Goal: Information Seeking & Learning: Learn about a topic

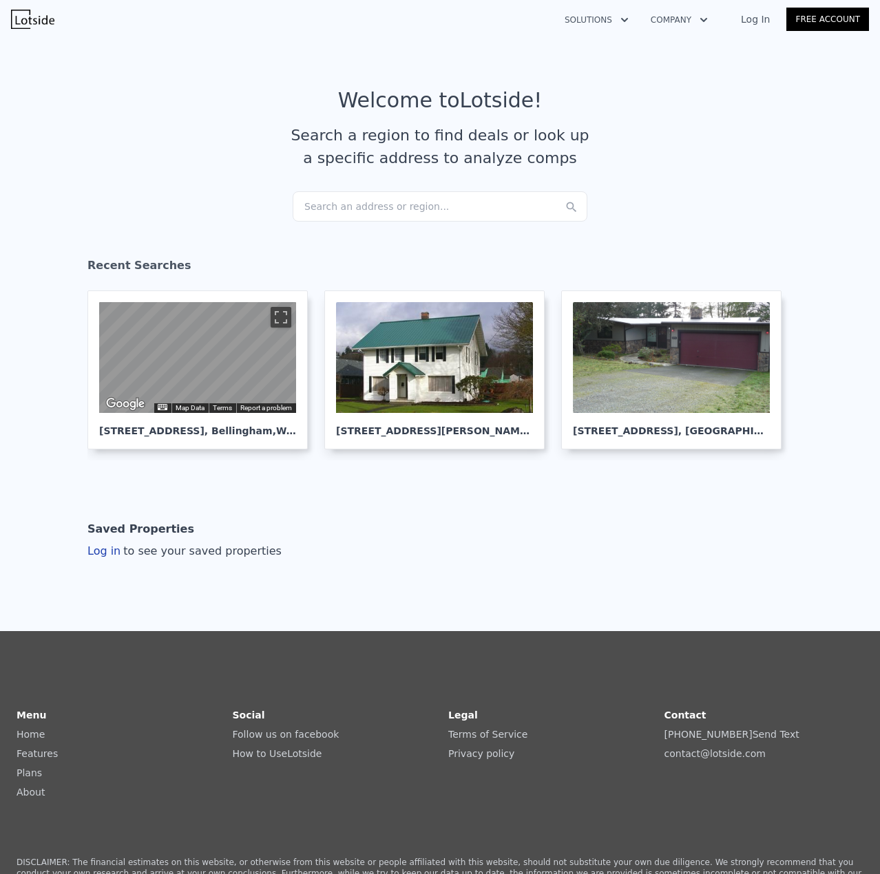
click at [379, 204] on div "Search an address or region..." at bounding box center [440, 206] width 295 height 30
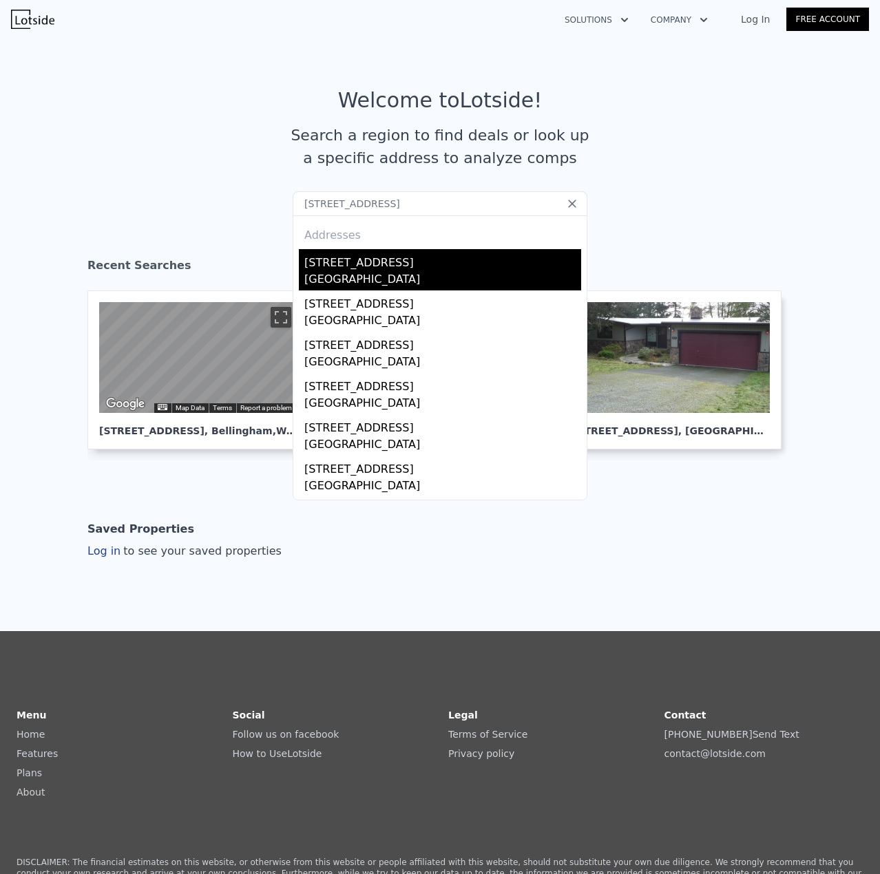
type input "[STREET_ADDRESS]"
click at [406, 256] on div "[STREET_ADDRESS]" at bounding box center [442, 260] width 277 height 22
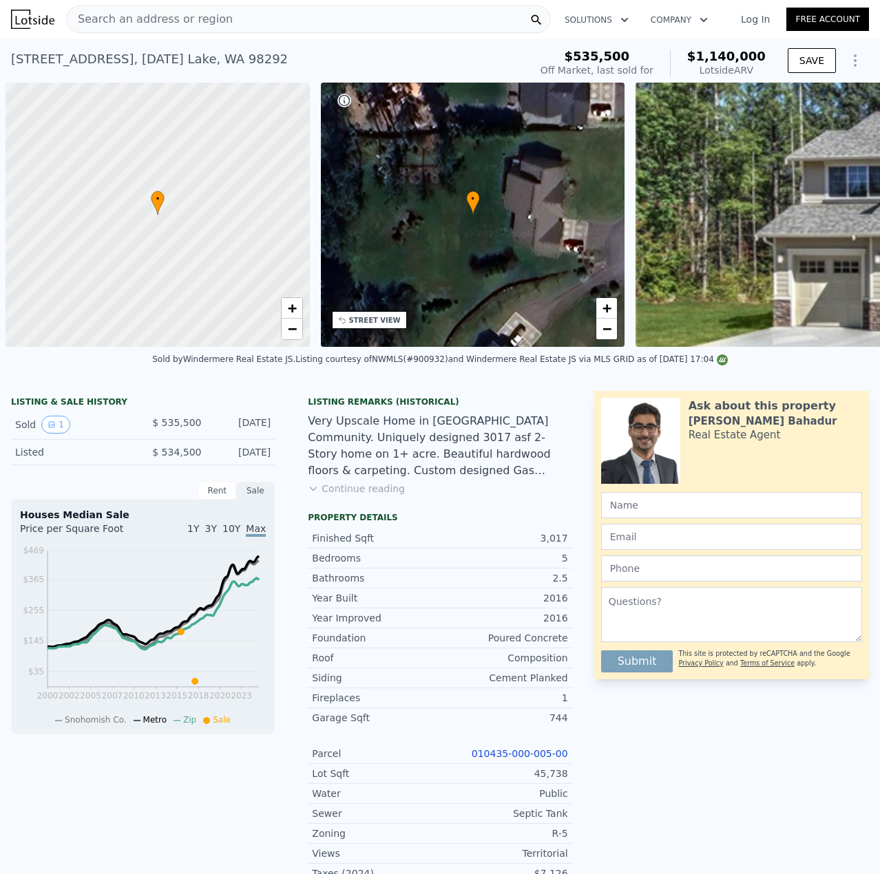
scroll to position [0, 6]
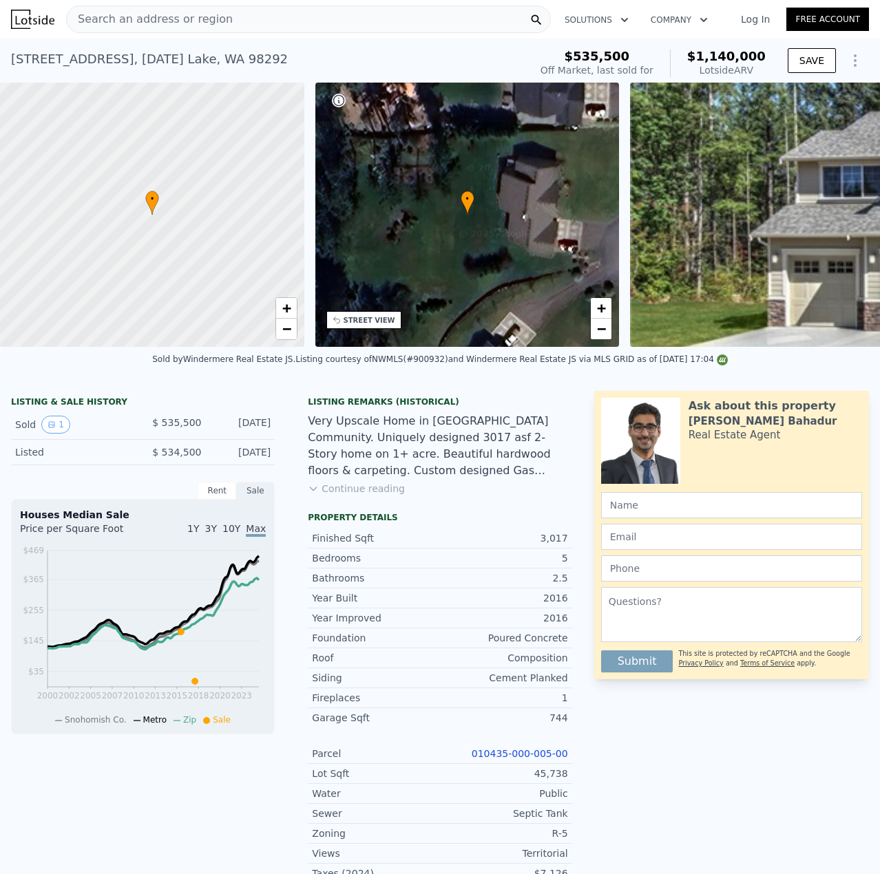
click at [142, 247] on div at bounding box center [152, 214] width 365 height 317
drag, startPoint x: 186, startPoint y: 181, endPoint x: 193, endPoint y: 191, distance: 11.8
click at [193, 191] on div at bounding box center [152, 208] width 365 height 317
click at [282, 335] on span "−" at bounding box center [286, 328] width 9 height 17
drag, startPoint x: 200, startPoint y: 291, endPoint x: 148, endPoint y: 50, distance: 246.6
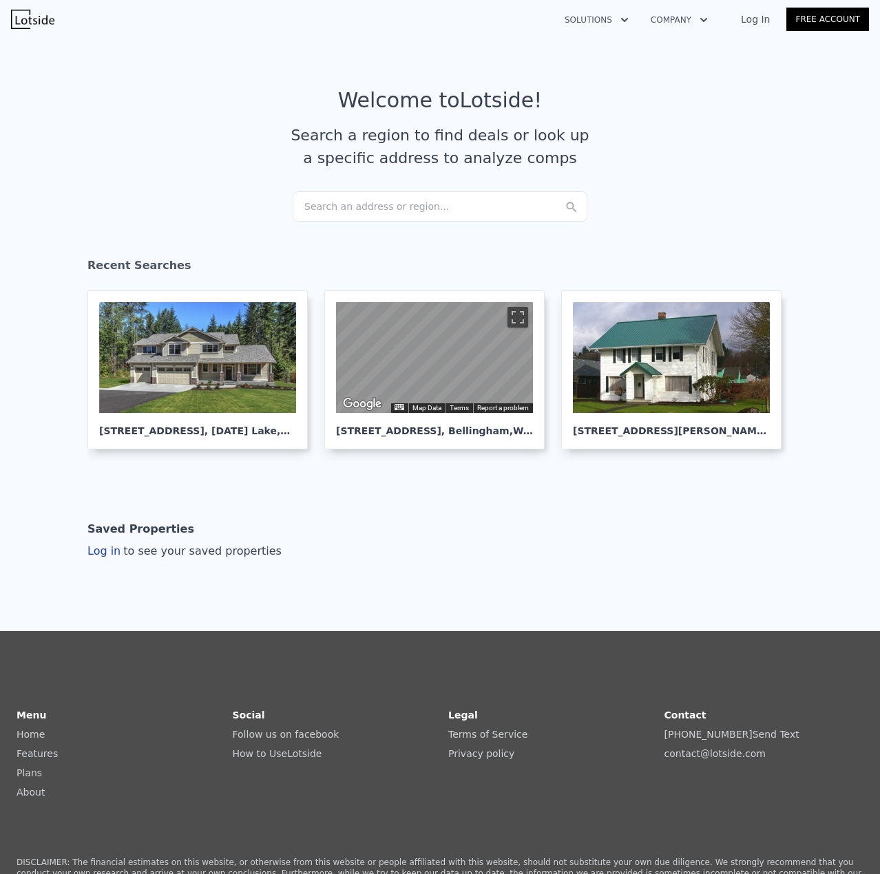
click at [364, 199] on div "Search an address or region..." at bounding box center [440, 206] width 295 height 30
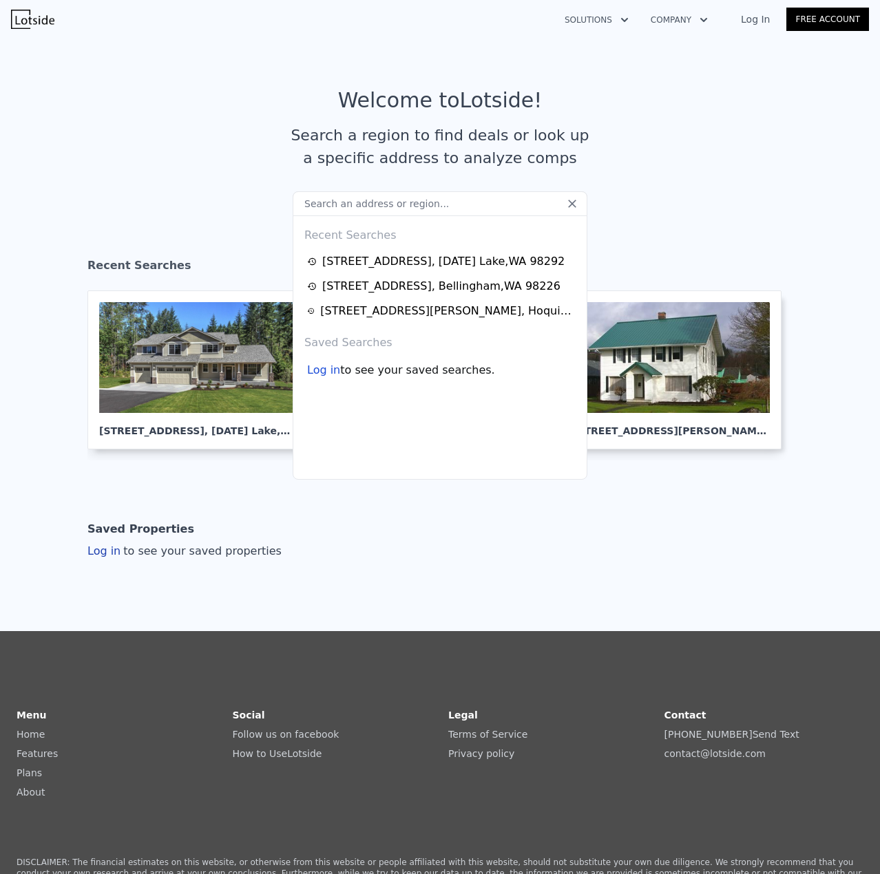
drag, startPoint x: 317, startPoint y: 208, endPoint x: 293, endPoint y: 223, distance: 28.5
click at [263, 213] on section "Welcome to Lotside ! Search a region to find deals or look up a specific addres…" at bounding box center [440, 139] width 880 height 213
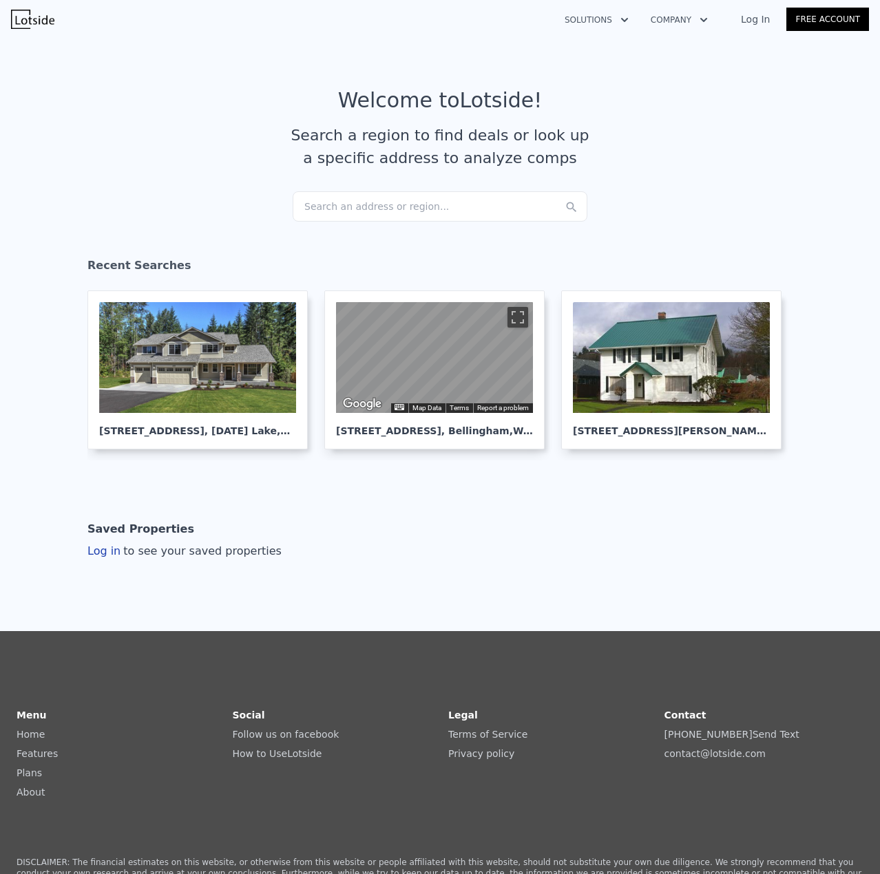
click at [408, 211] on div "Search an address or region..." at bounding box center [440, 206] width 295 height 30
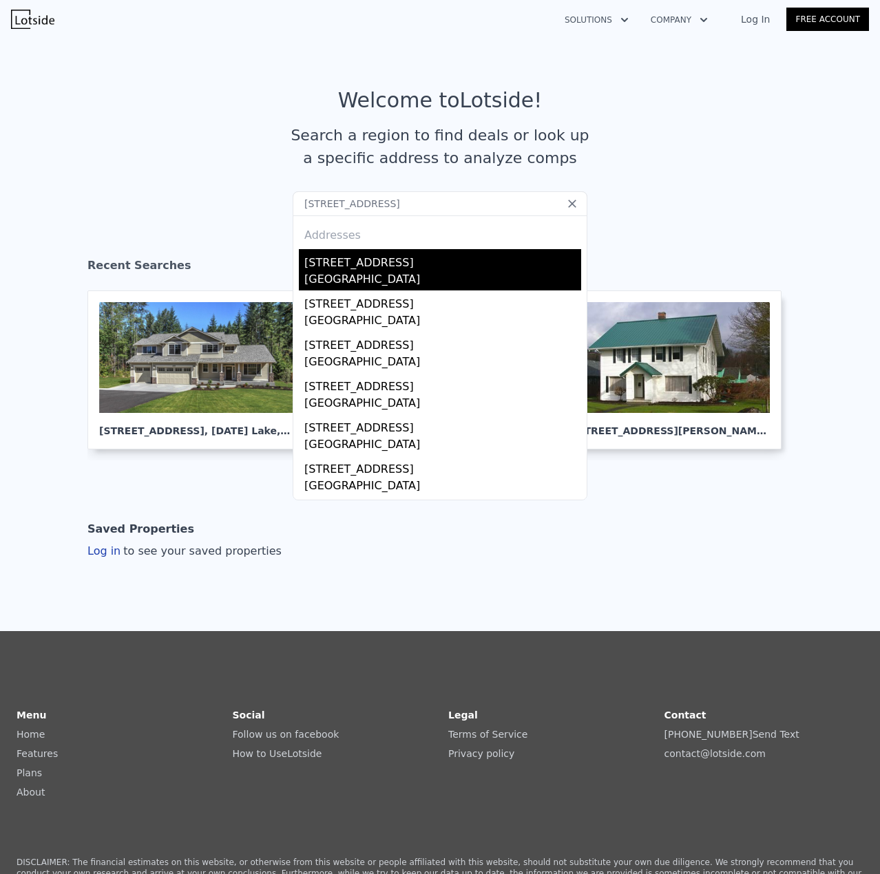
type input "[STREET_ADDRESS]"
click at [403, 281] on div "[GEOGRAPHIC_DATA]" at bounding box center [442, 280] width 277 height 19
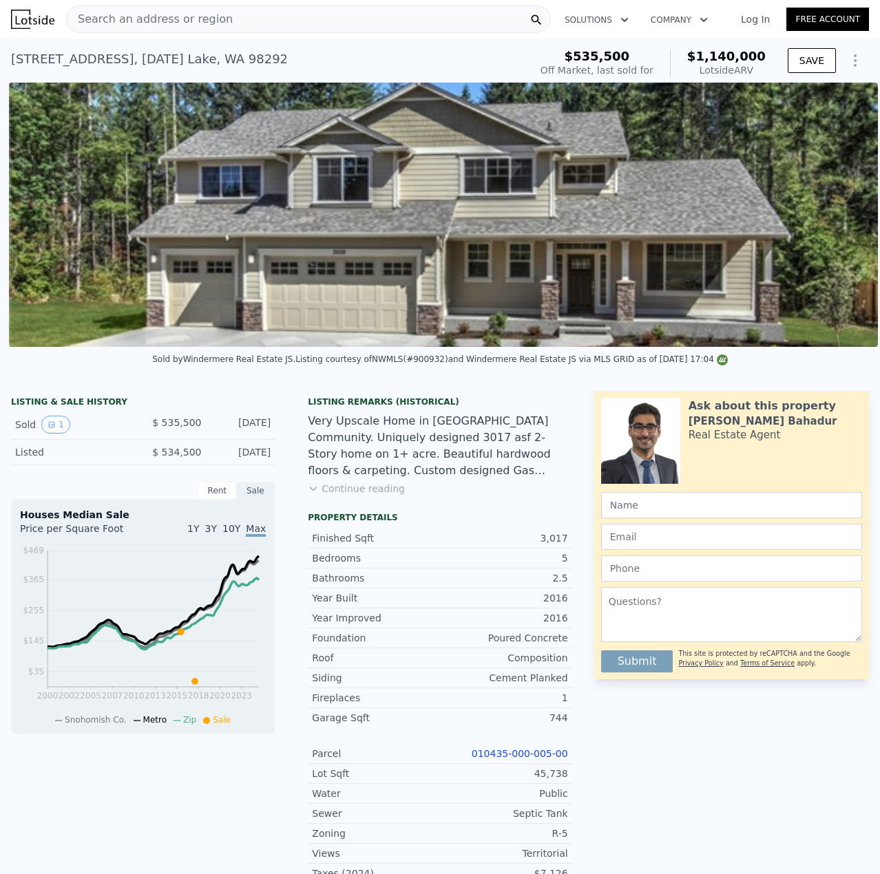
scroll to position [0, 630]
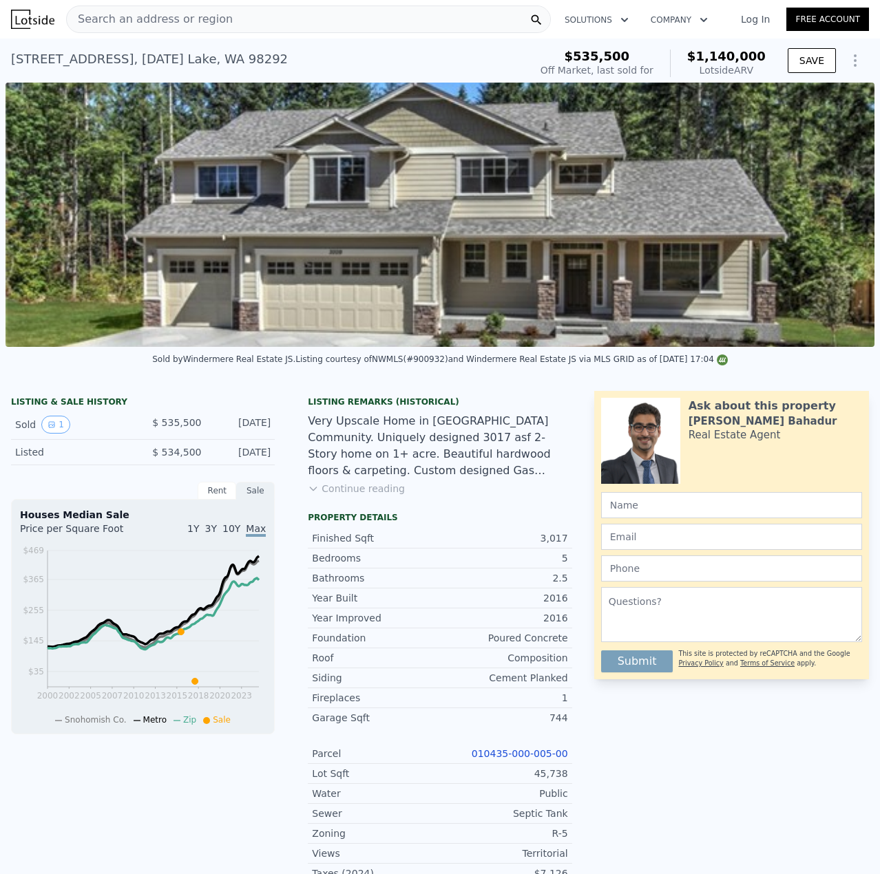
click at [386, 248] on img at bounding box center [440, 215] width 869 height 264
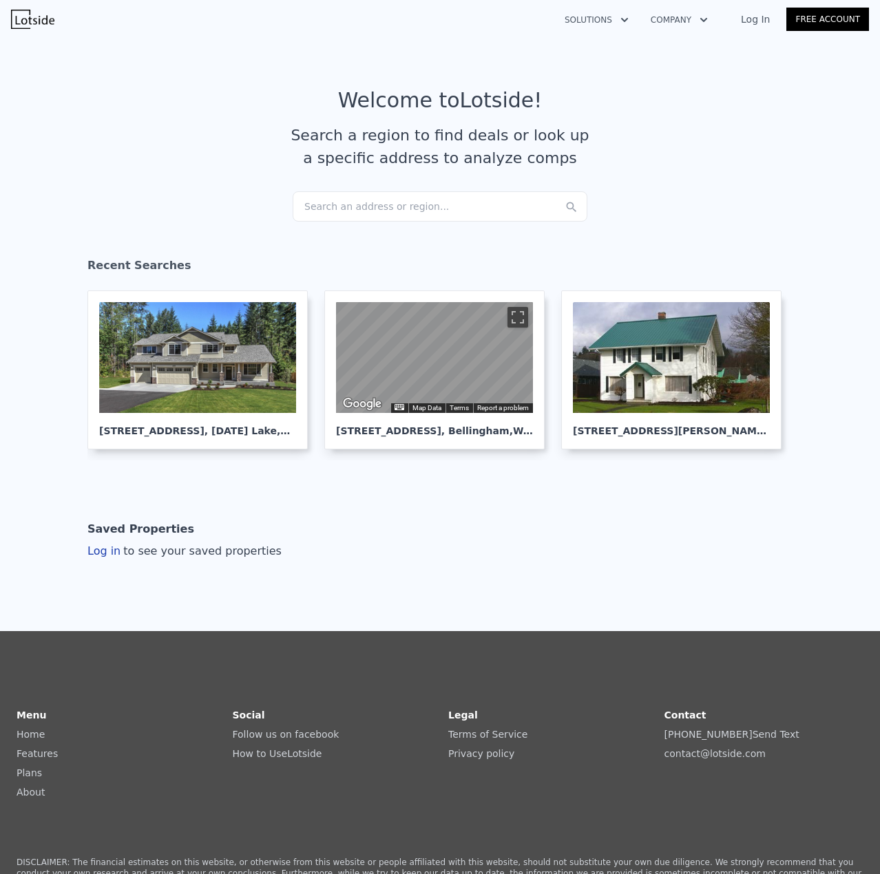
drag, startPoint x: 344, startPoint y: 225, endPoint x: 344, endPoint y: 213, distance: 11.7
click at [344, 224] on section "Welcome to Lotside ! Search a region to find deals or look up a specific addres…" at bounding box center [440, 139] width 880 height 213
click at [344, 207] on div "Search an address or region..." at bounding box center [440, 206] width 295 height 30
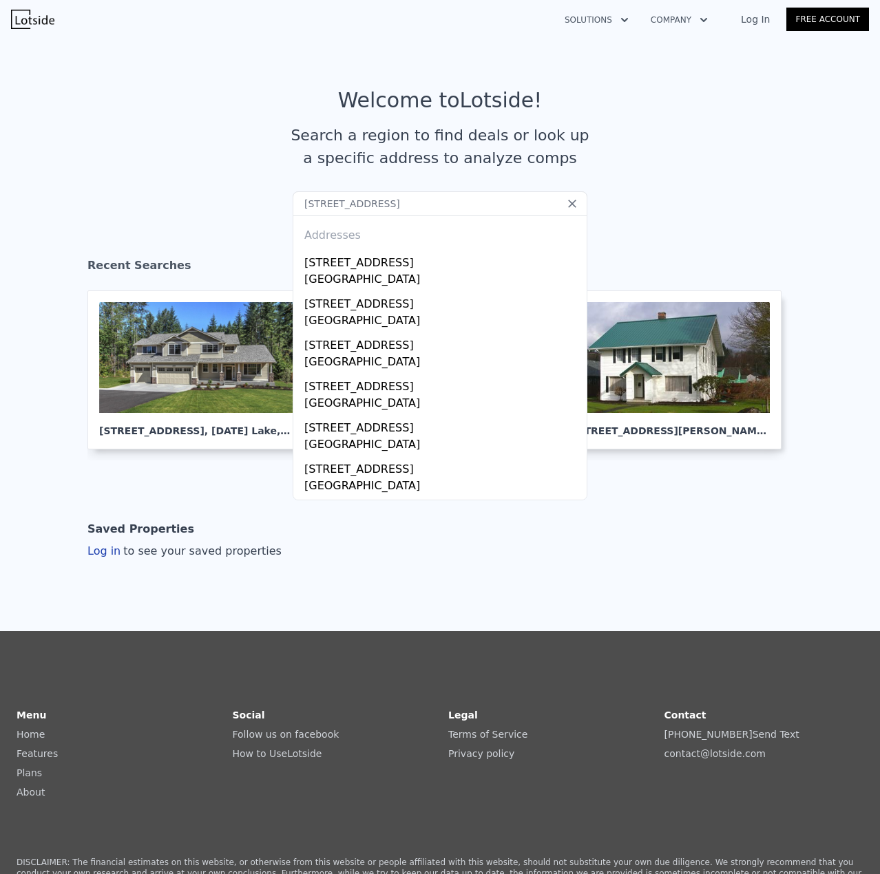
click at [323, 204] on input "[STREET_ADDRESS]" at bounding box center [440, 203] width 295 height 25
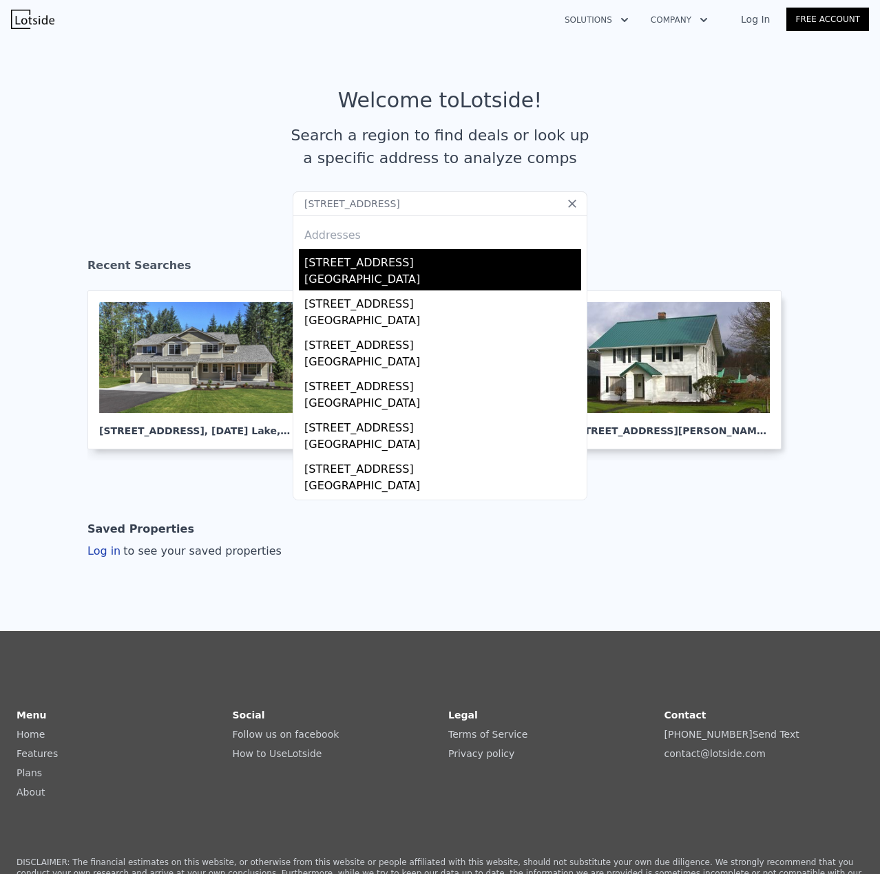
type input "[STREET_ADDRESS]"
click at [336, 269] on div "[STREET_ADDRESS]" at bounding box center [442, 260] width 277 height 22
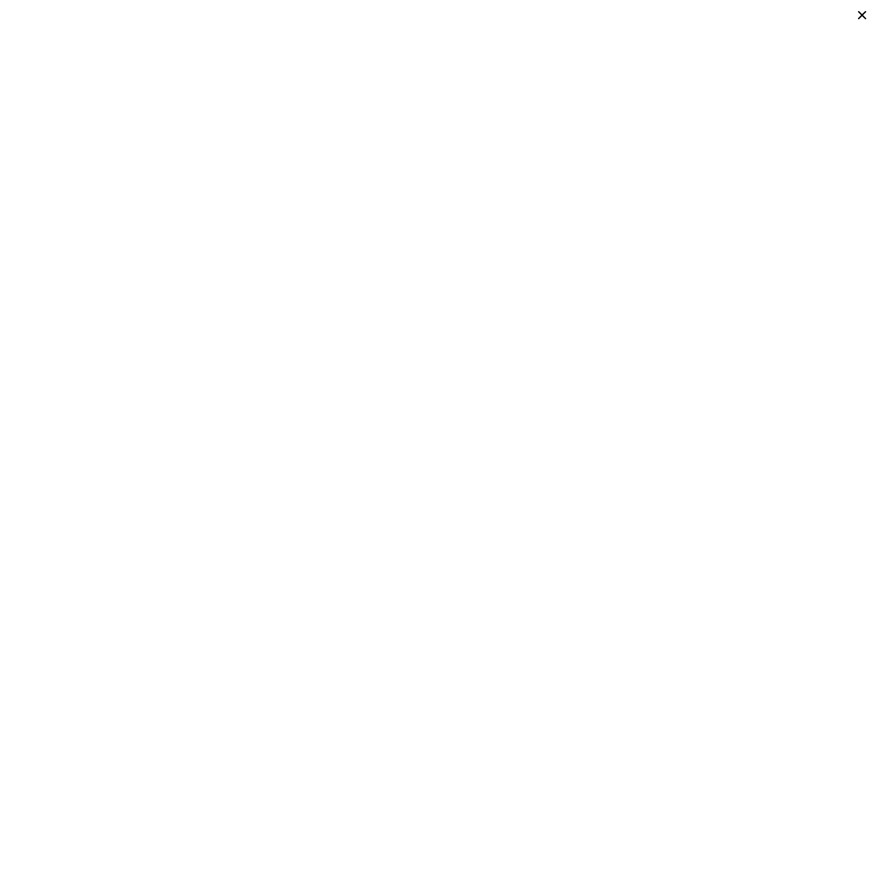
scroll to position [0, 6]
drag, startPoint x: 866, startPoint y: 12, endPoint x: 850, endPoint y: 30, distance: 23.4
click at [866, 12] on icon at bounding box center [861, 15] width 19 height 19
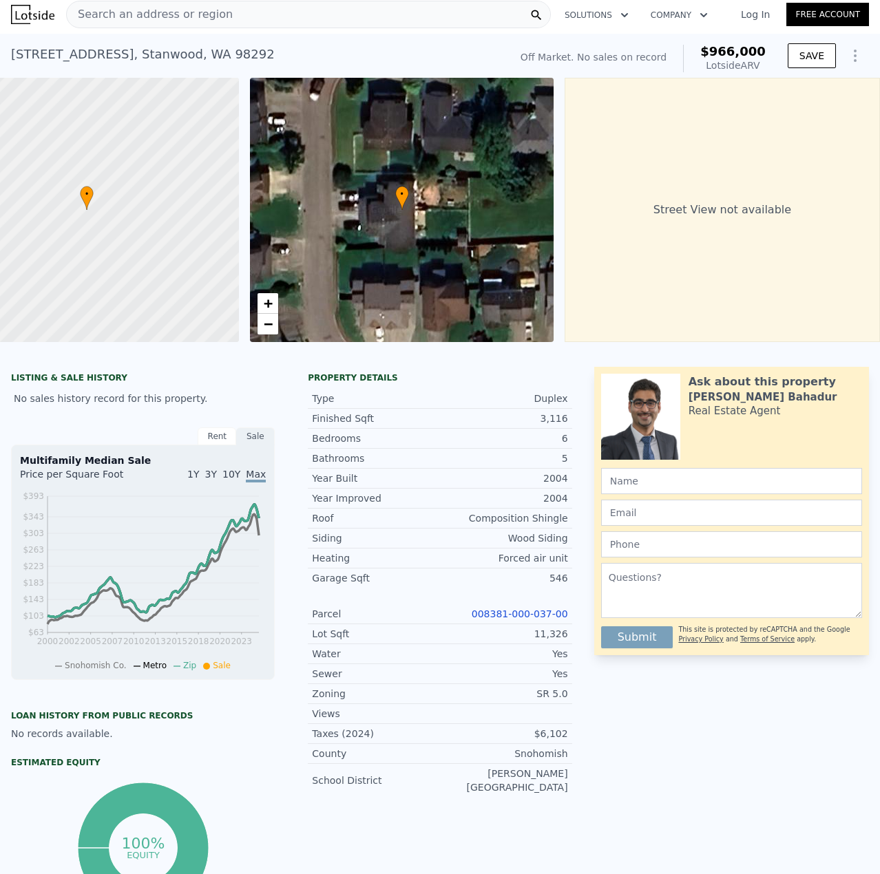
scroll to position [0, 0]
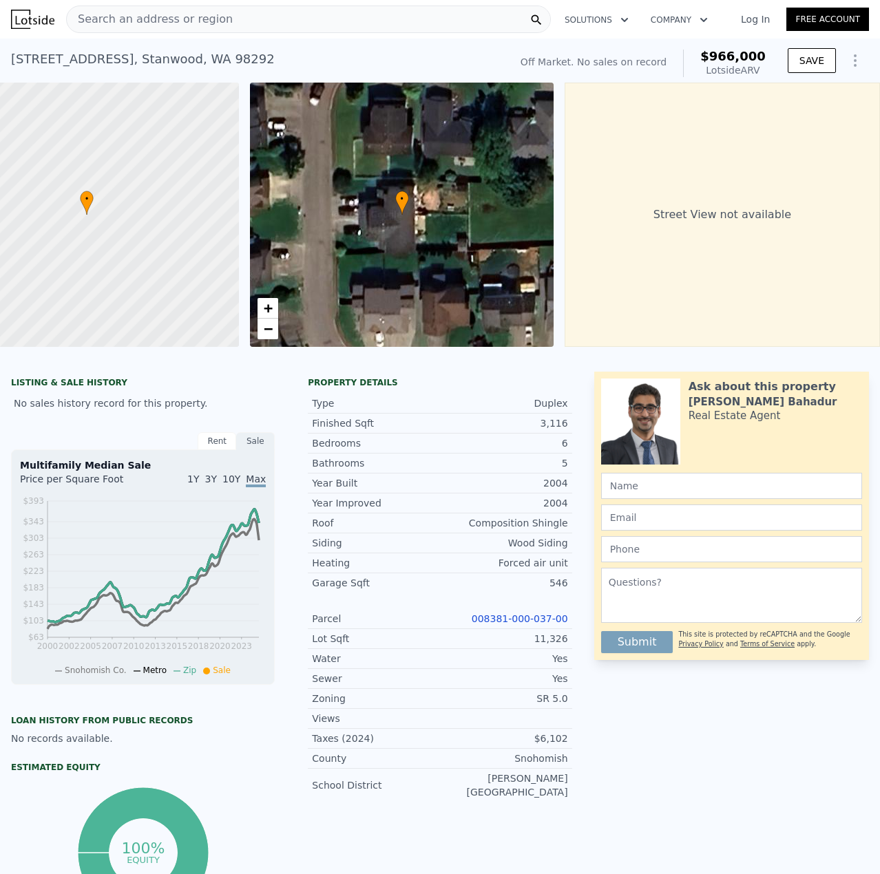
click at [490, 22] on div "Search an address or region" at bounding box center [308, 20] width 485 height 28
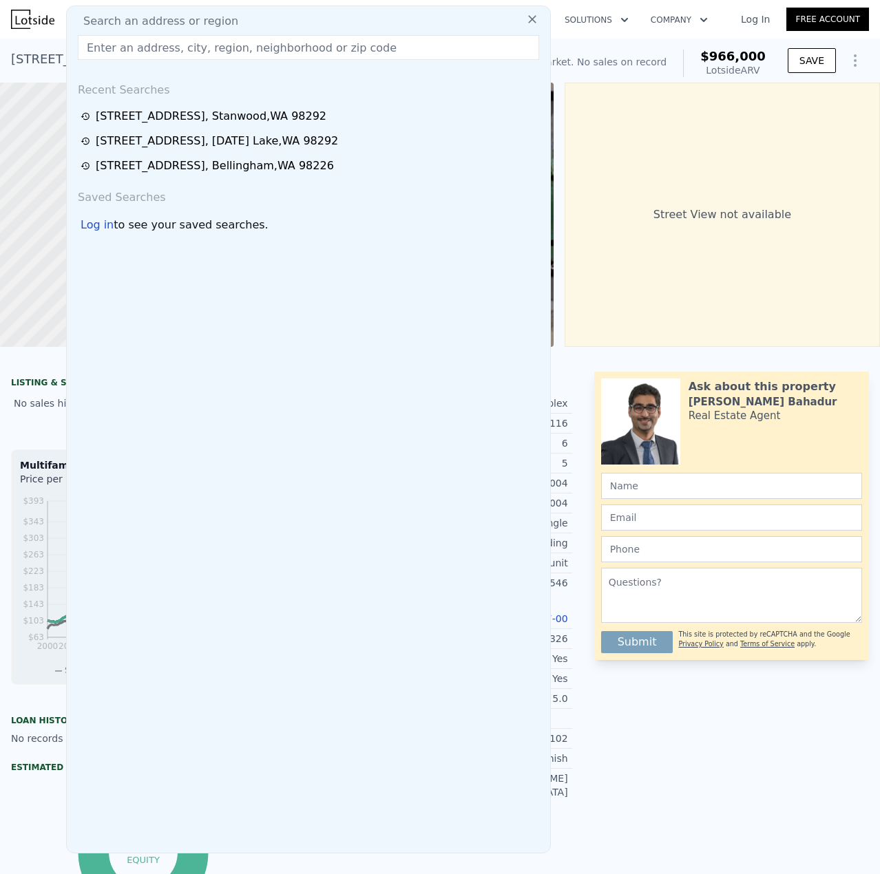
click at [585, 393] on div "LISTING & SALE HISTORY No sales history record for this property. Rent Sale Ren…" at bounding box center [440, 659] width 880 height 574
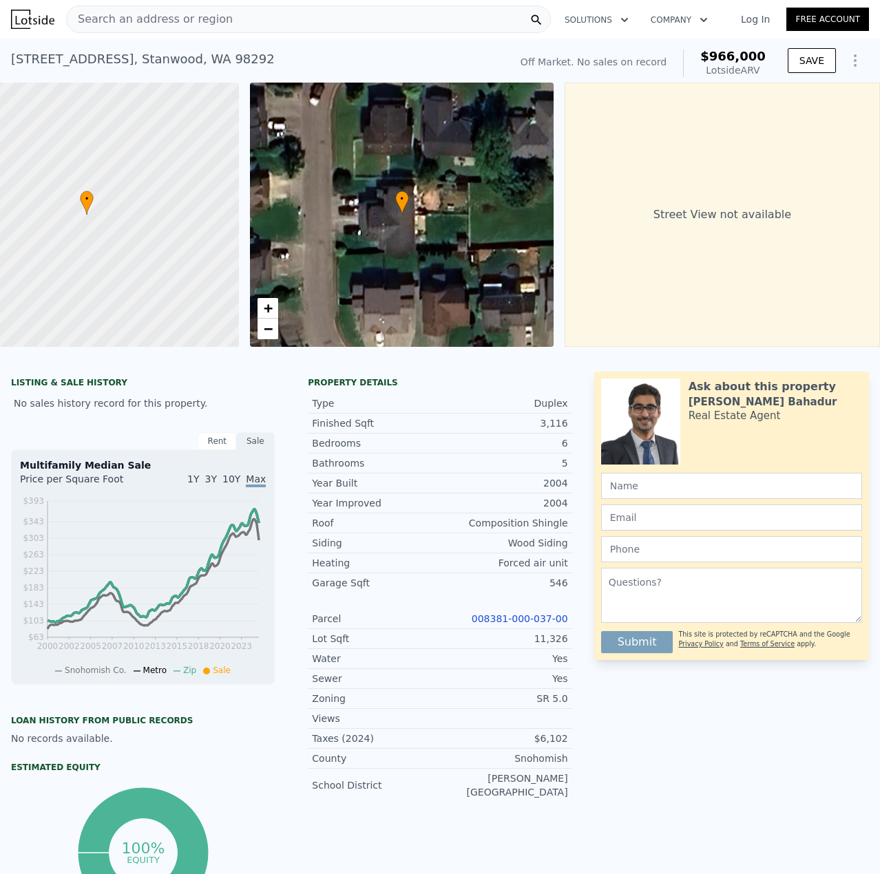
click at [546, 625] on link "008381-000-037-00" at bounding box center [520, 619] width 96 height 11
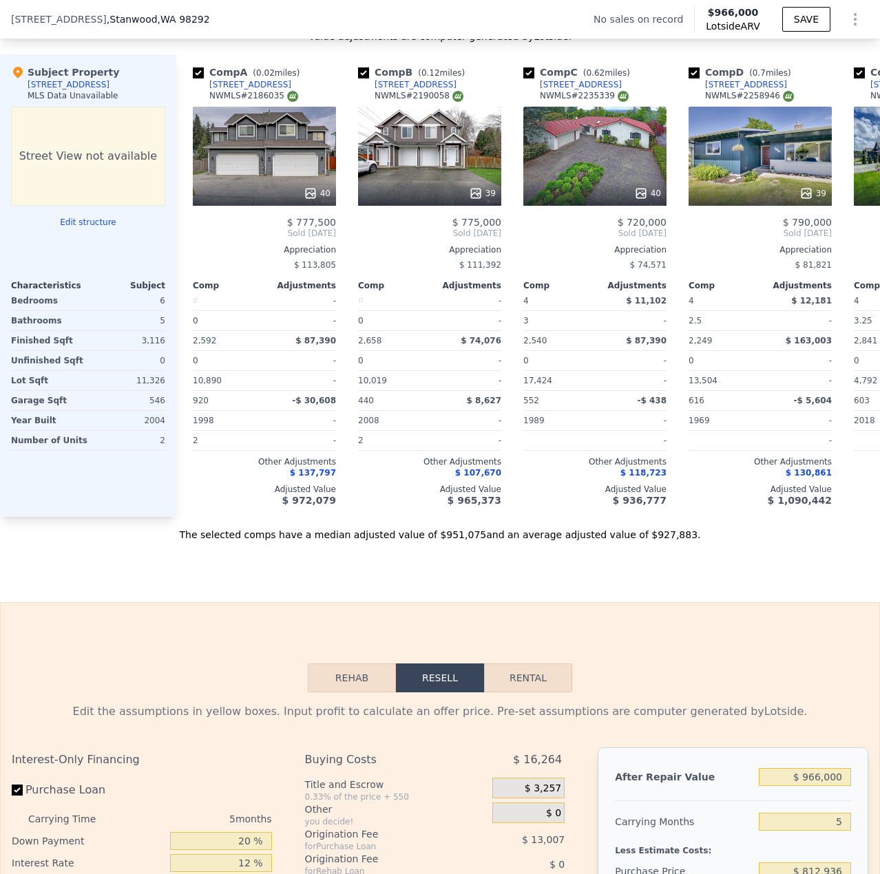
scroll to position [1579, 0]
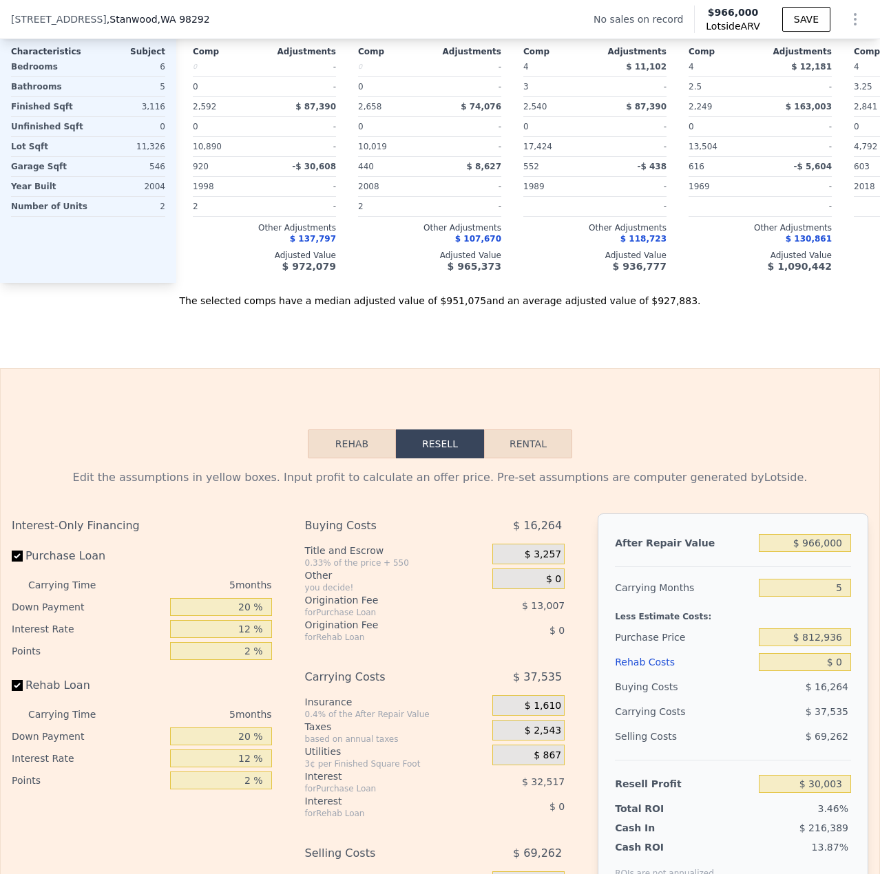
click at [506, 459] on button "Rental" at bounding box center [528, 444] width 88 height 29
select select "30"
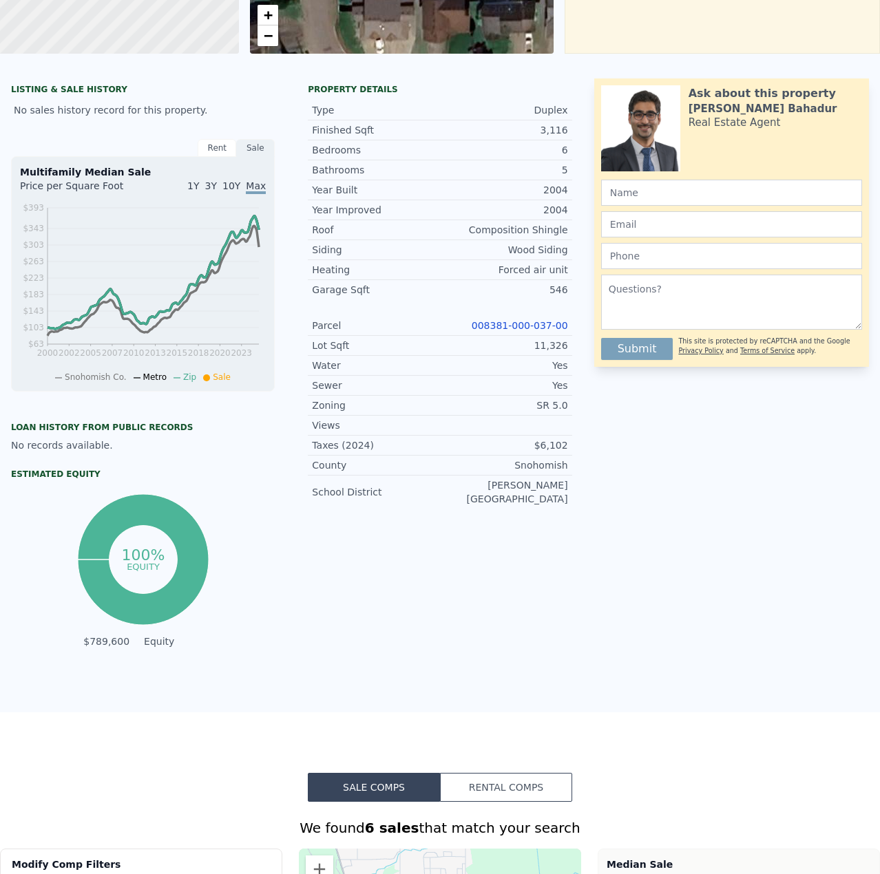
scroll to position [5, 0]
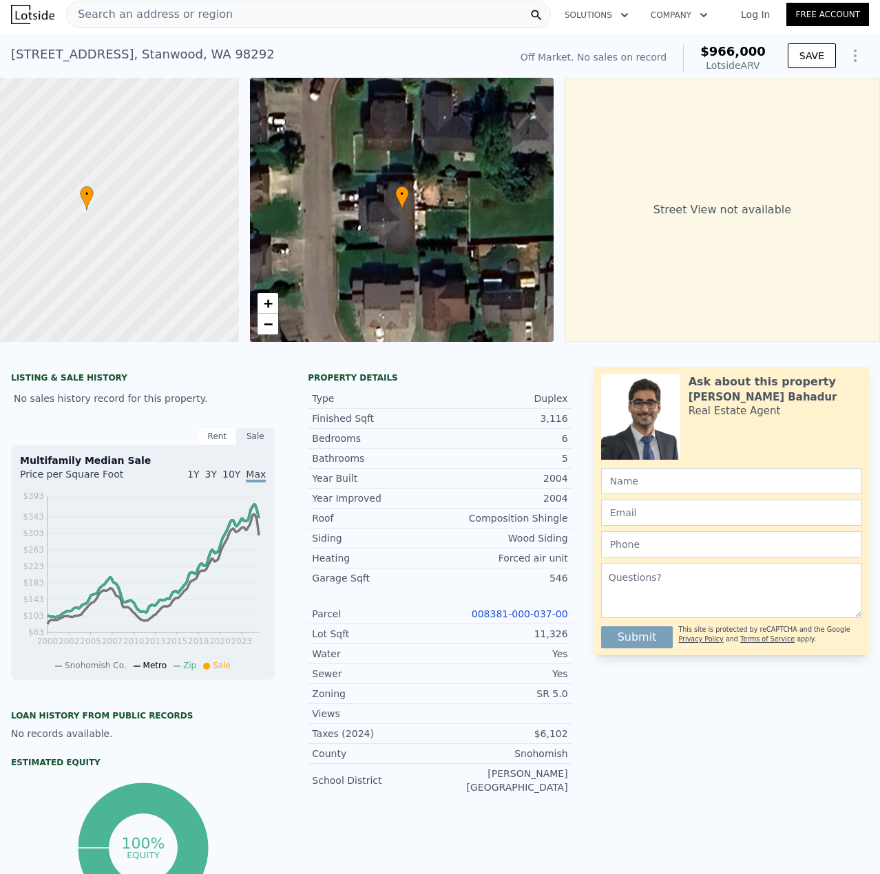
click at [169, 16] on span "Search an address or region" at bounding box center [150, 14] width 166 height 17
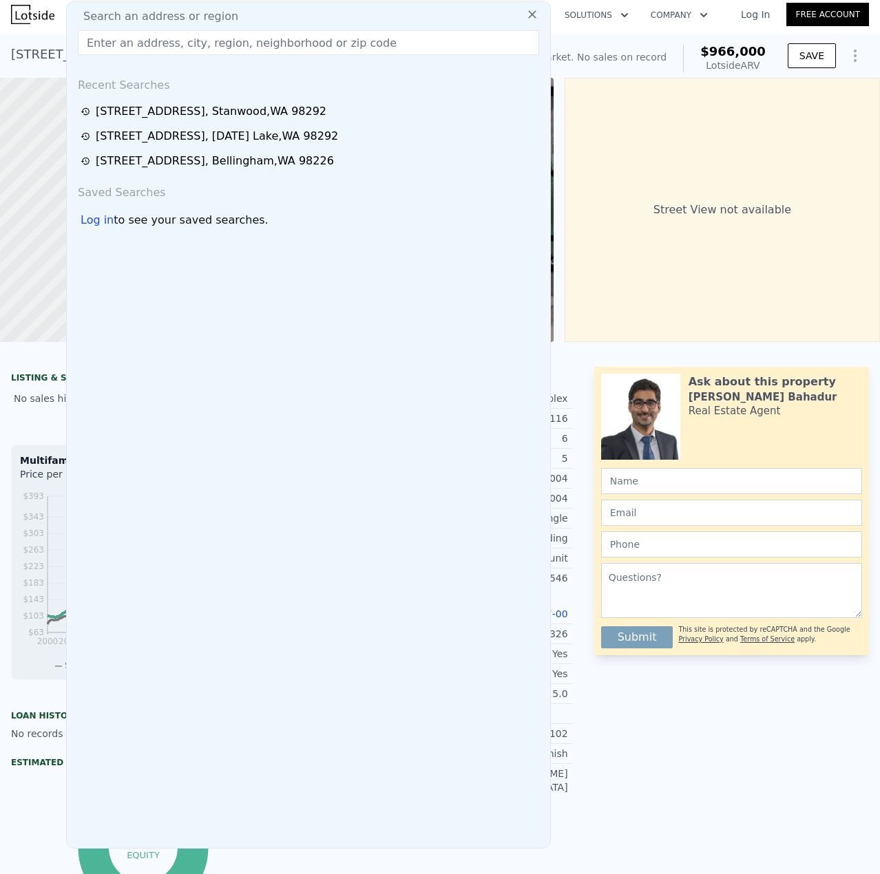
click at [186, 45] on input "text" at bounding box center [308, 42] width 461 height 25
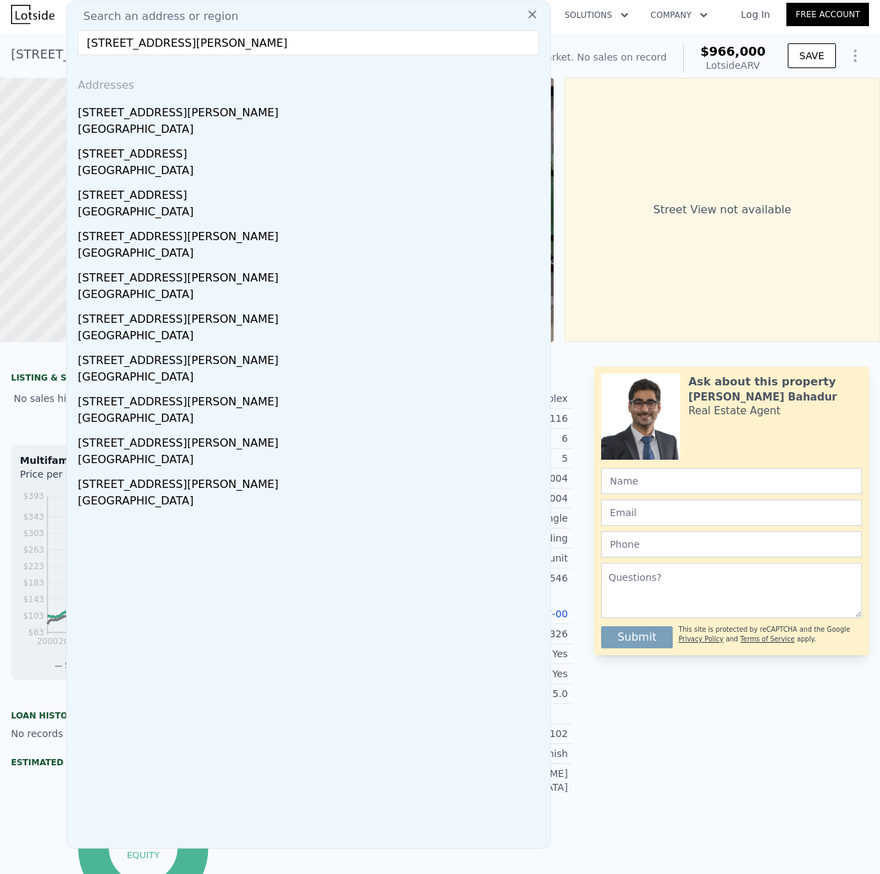
type input "[STREET_ADDRESS][PERSON_NAME]"
click at [154, 118] on div "[STREET_ADDRESS][PERSON_NAME]" at bounding box center [311, 110] width 467 height 22
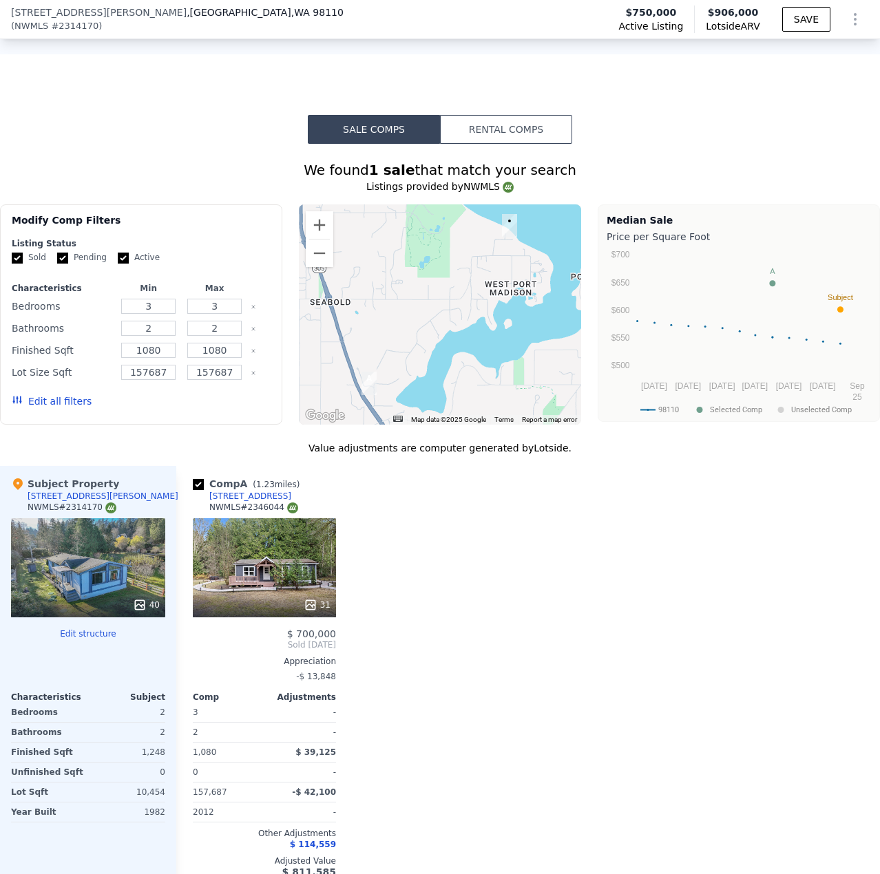
scroll to position [1171, 0]
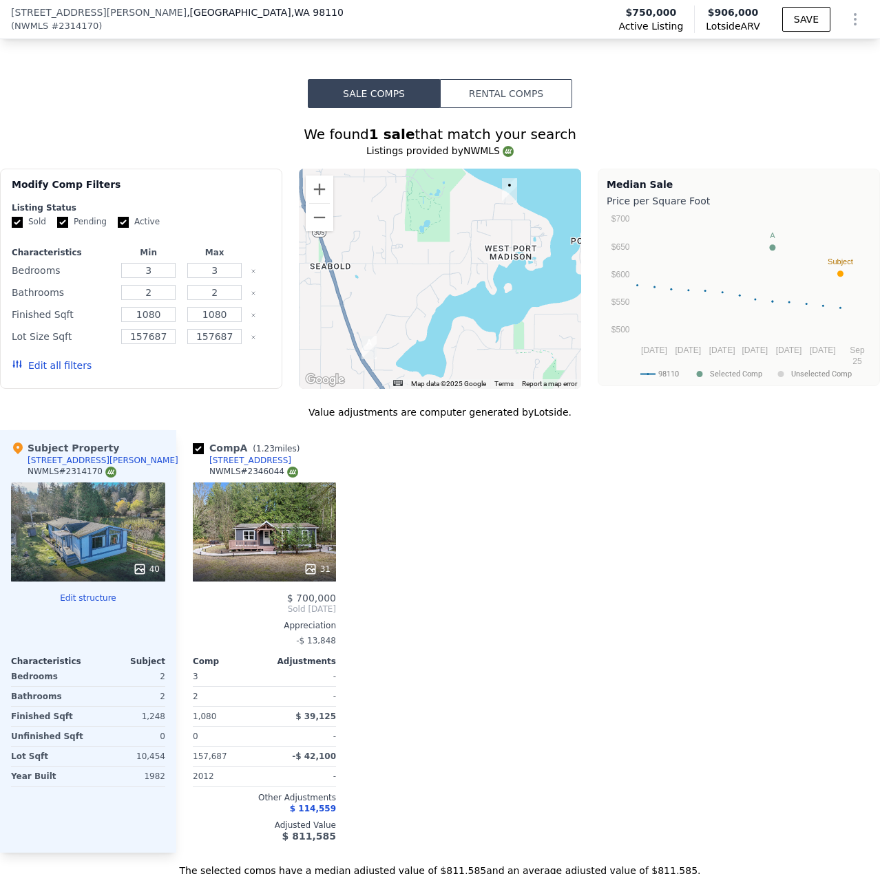
click at [275, 568] on div at bounding box center [264, 569] width 143 height 25
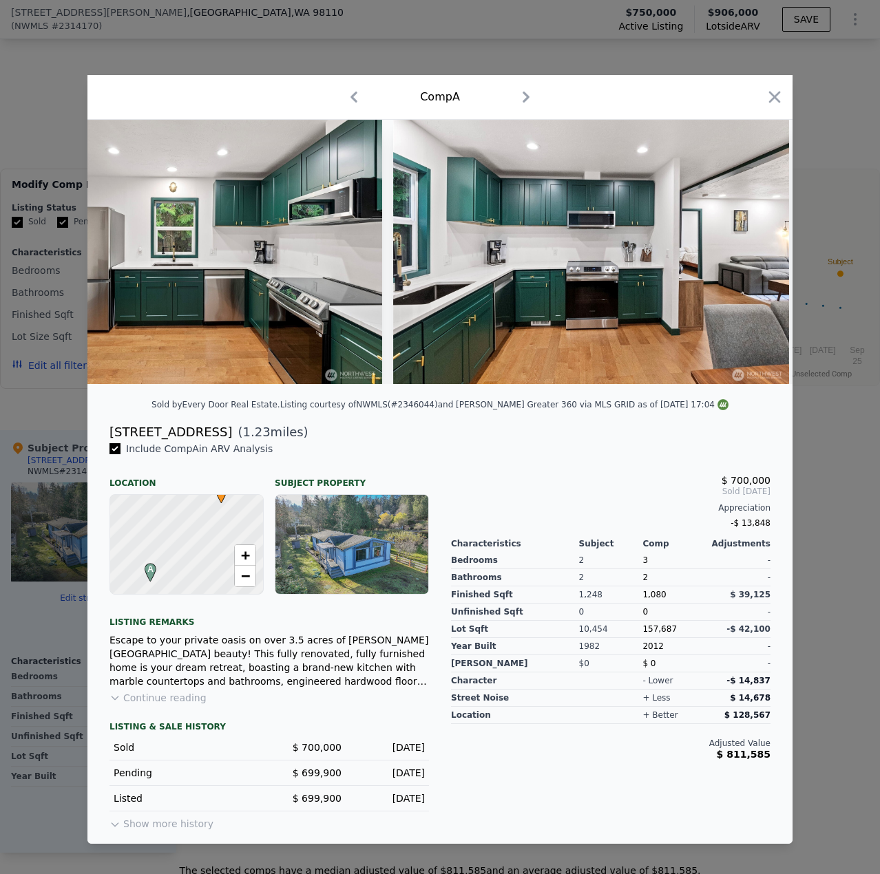
scroll to position [0, 2909]
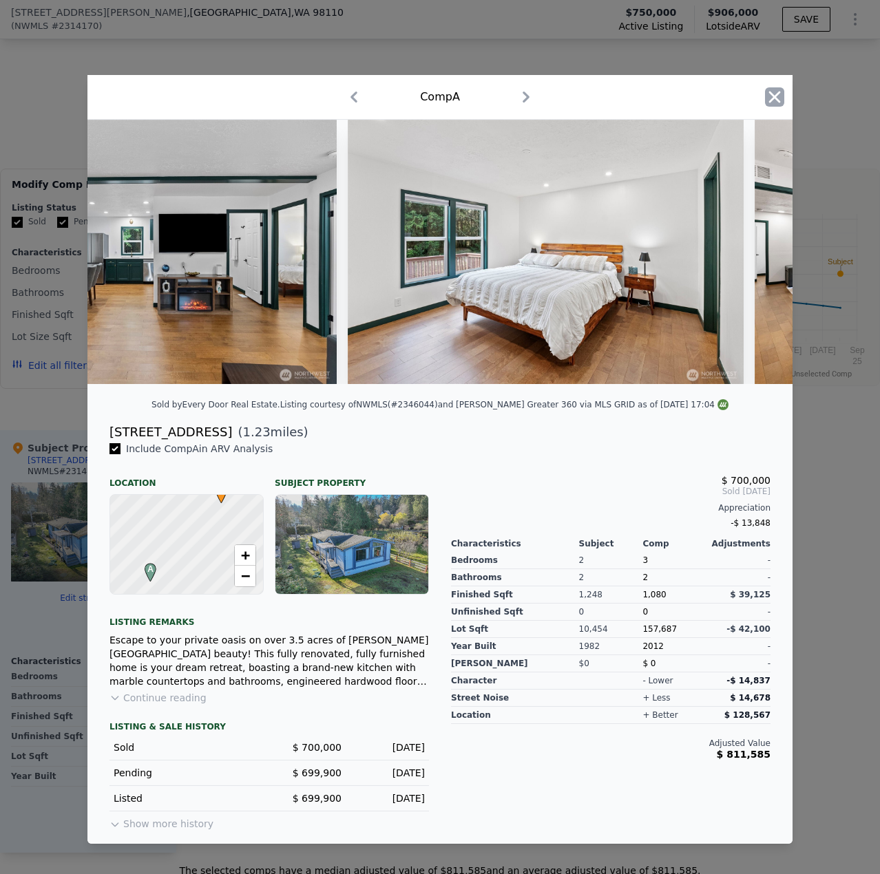
click at [779, 87] on icon "button" at bounding box center [774, 96] width 19 height 19
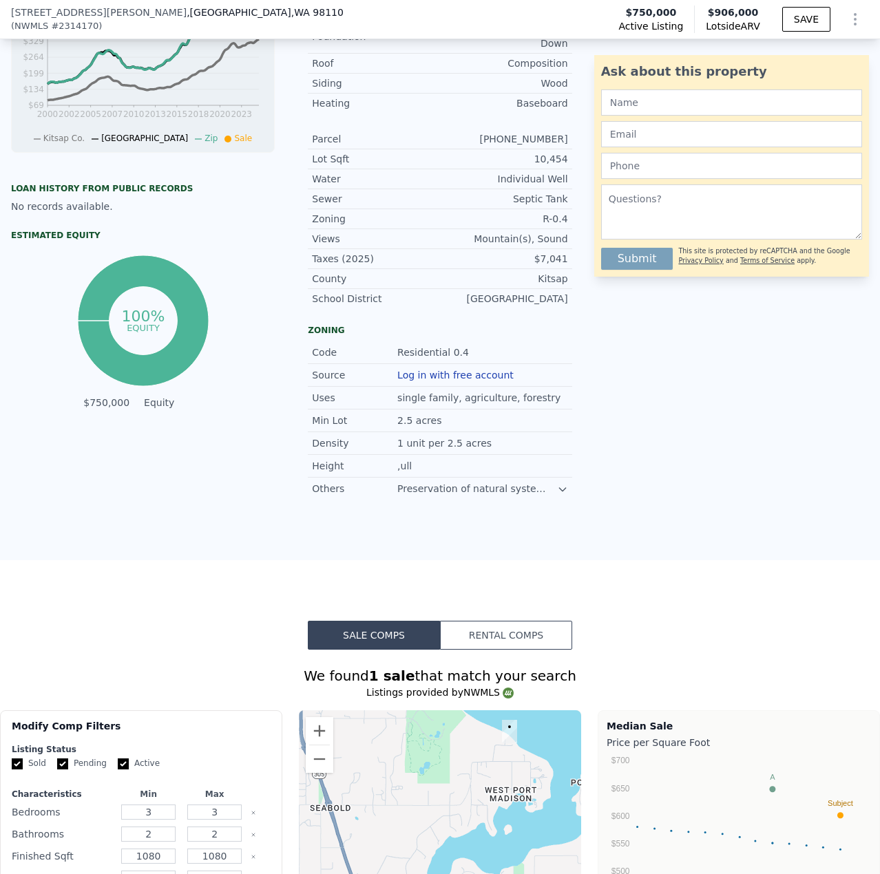
scroll to position [964, 0]
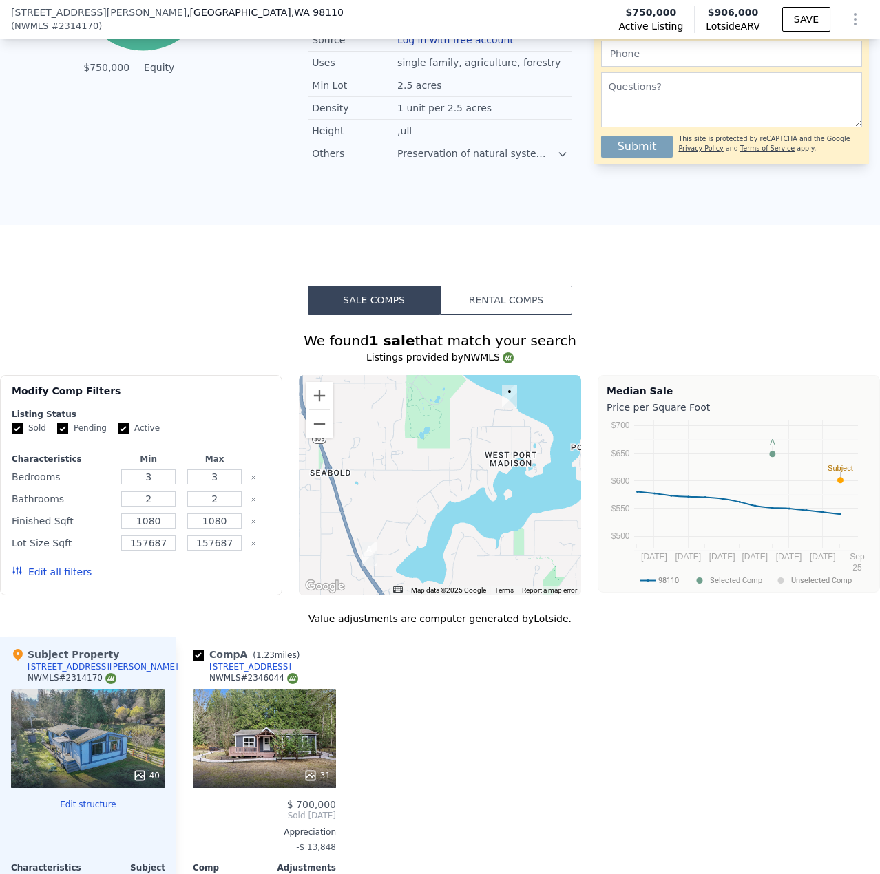
click at [96, 753] on div "40" at bounding box center [88, 738] width 154 height 99
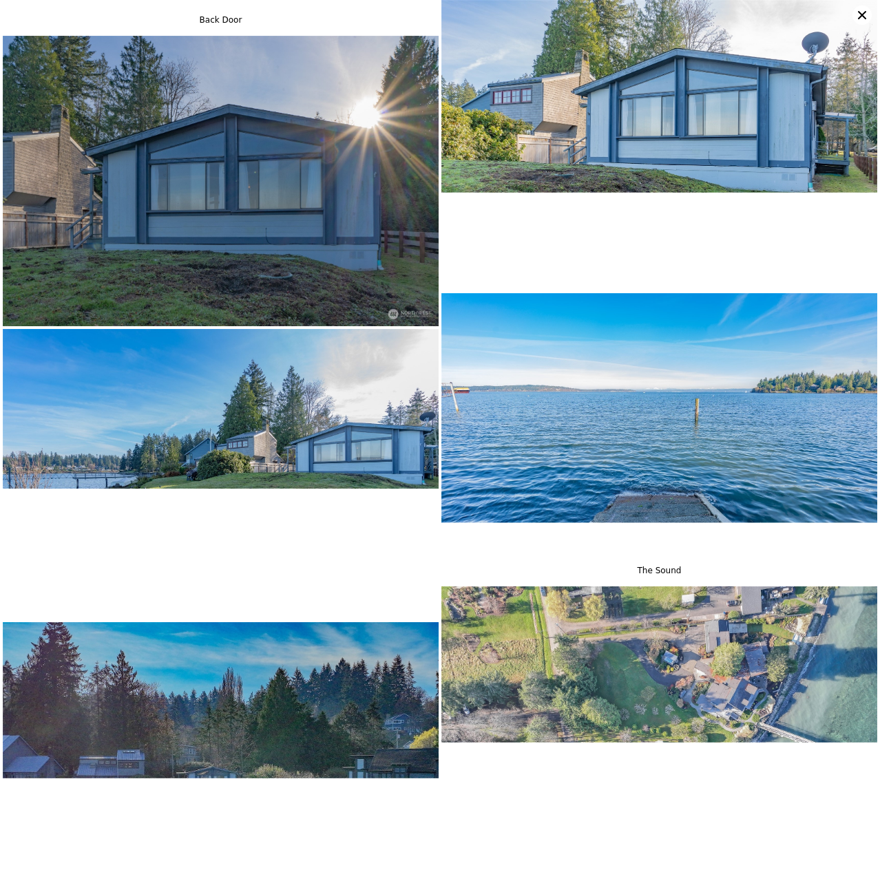
scroll to position [5062, 0]
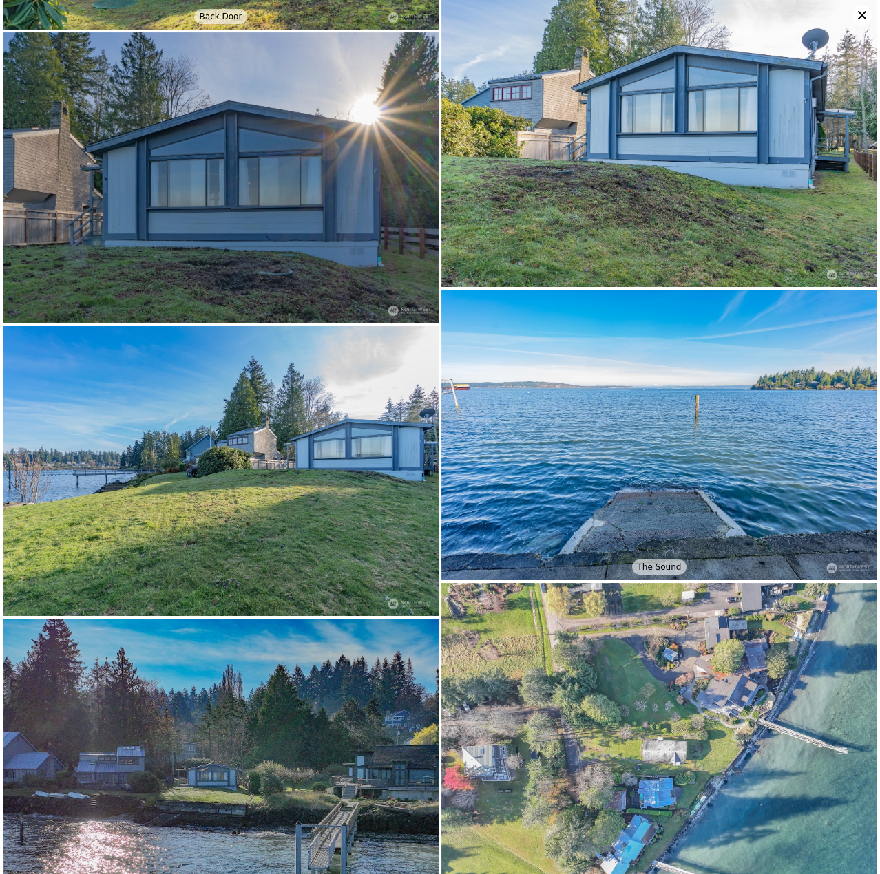
click at [864, 15] on icon at bounding box center [861, 15] width 19 height 19
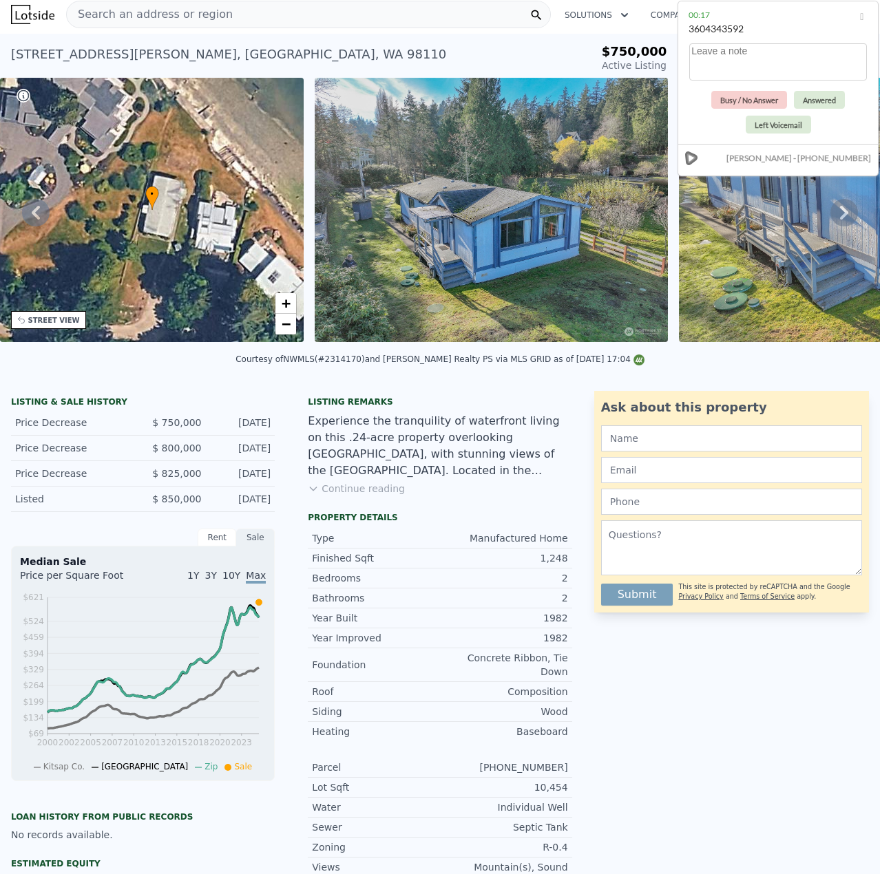
scroll to position [0, 0]
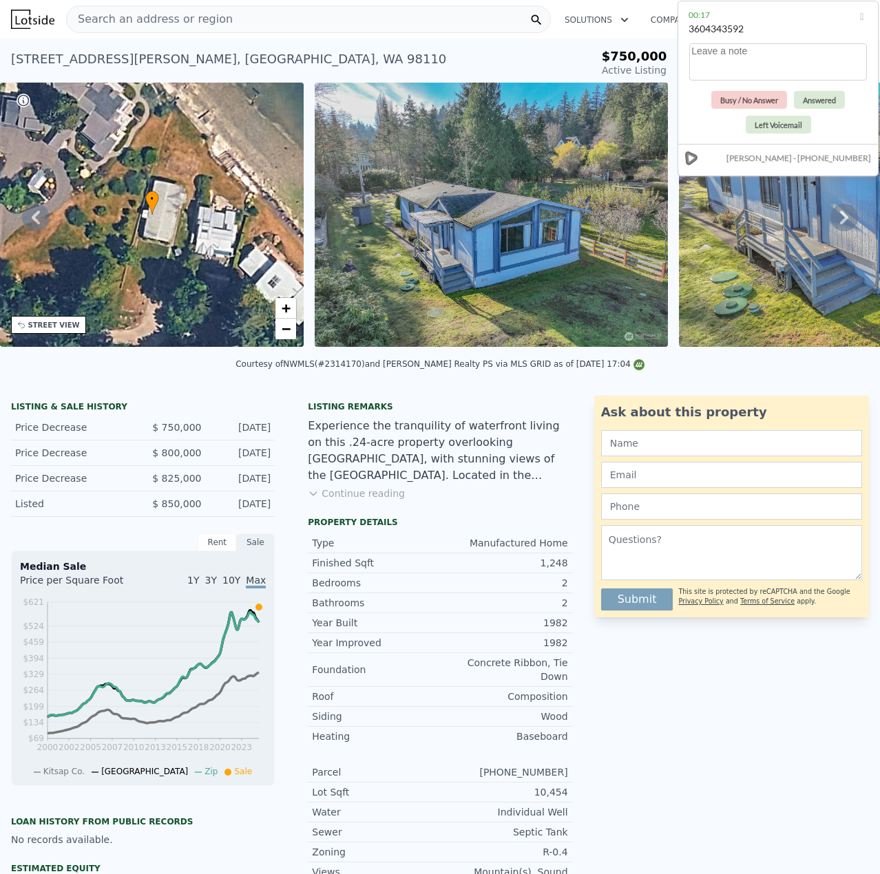
click at [193, 23] on span "Search an address or region" at bounding box center [150, 19] width 166 height 17
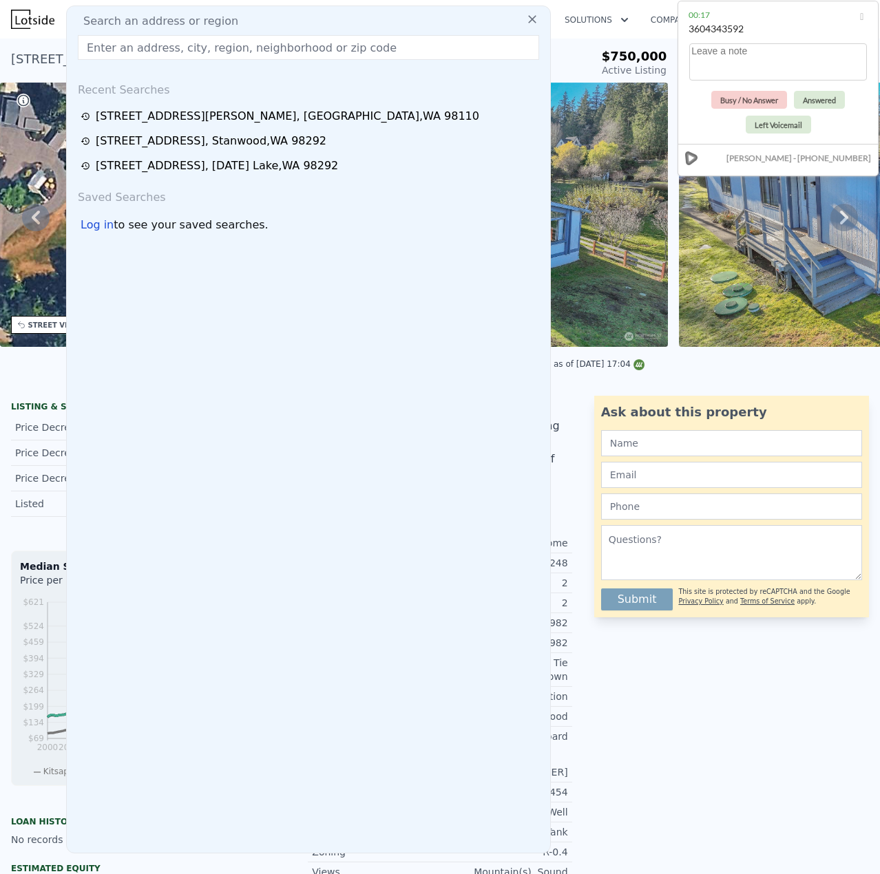
click at [198, 47] on input "text" at bounding box center [308, 47] width 461 height 25
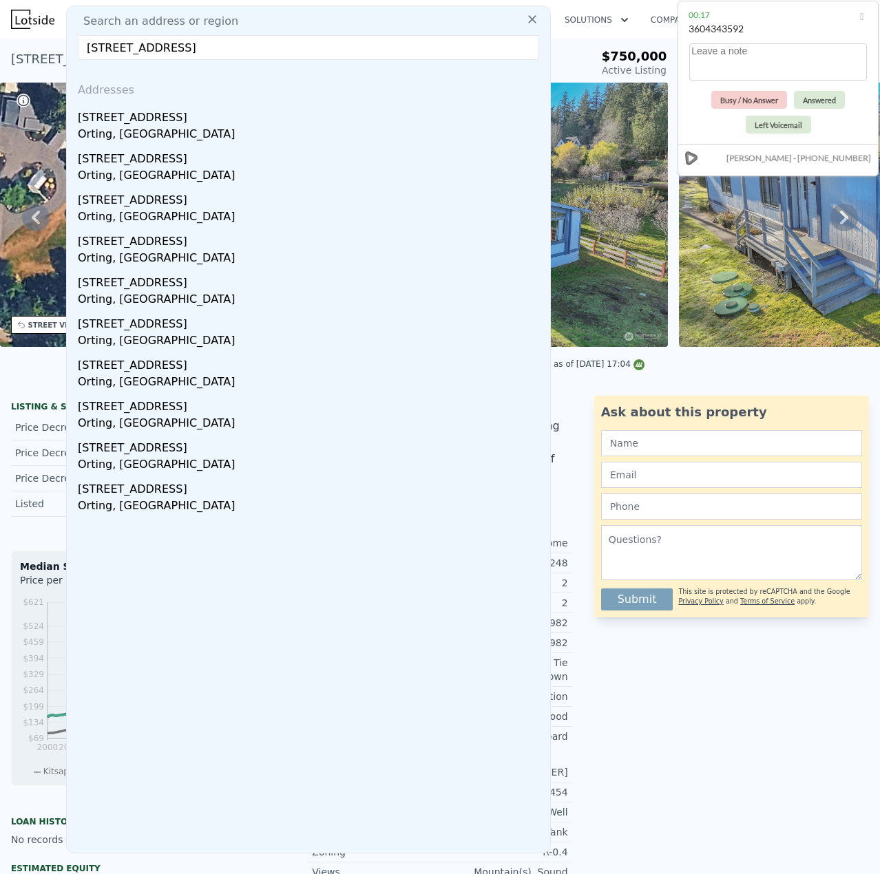
type input "[STREET_ADDRESS]"
click at [192, 118] on div "[STREET_ADDRESS]" at bounding box center [311, 115] width 467 height 22
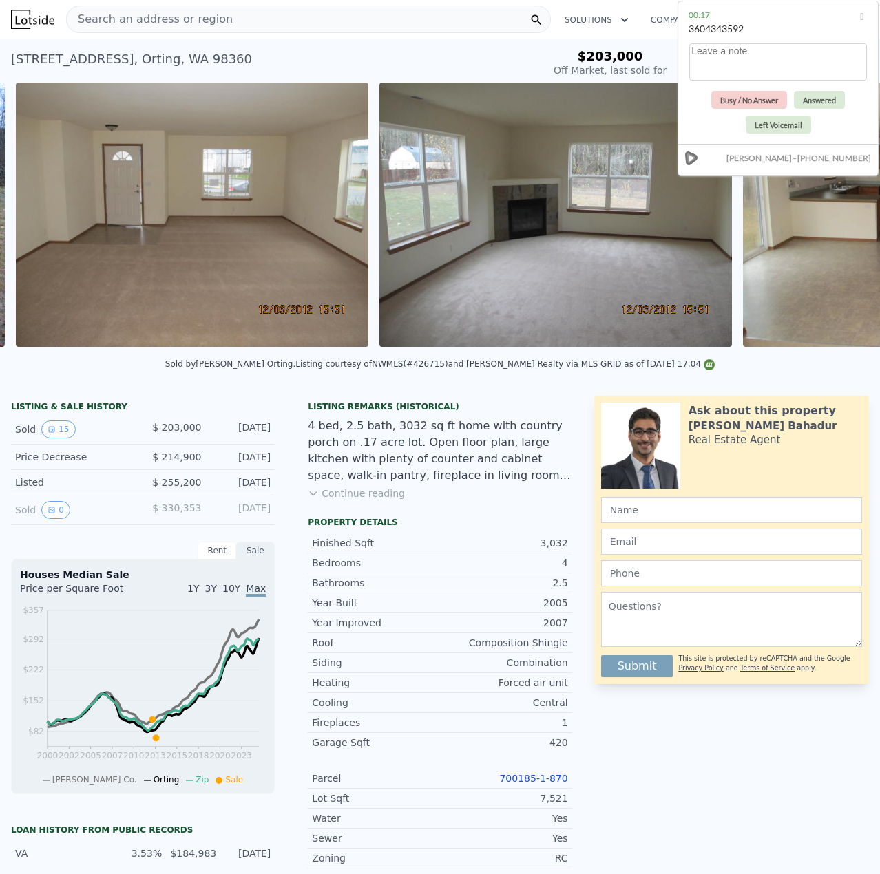
scroll to position [0, 1357]
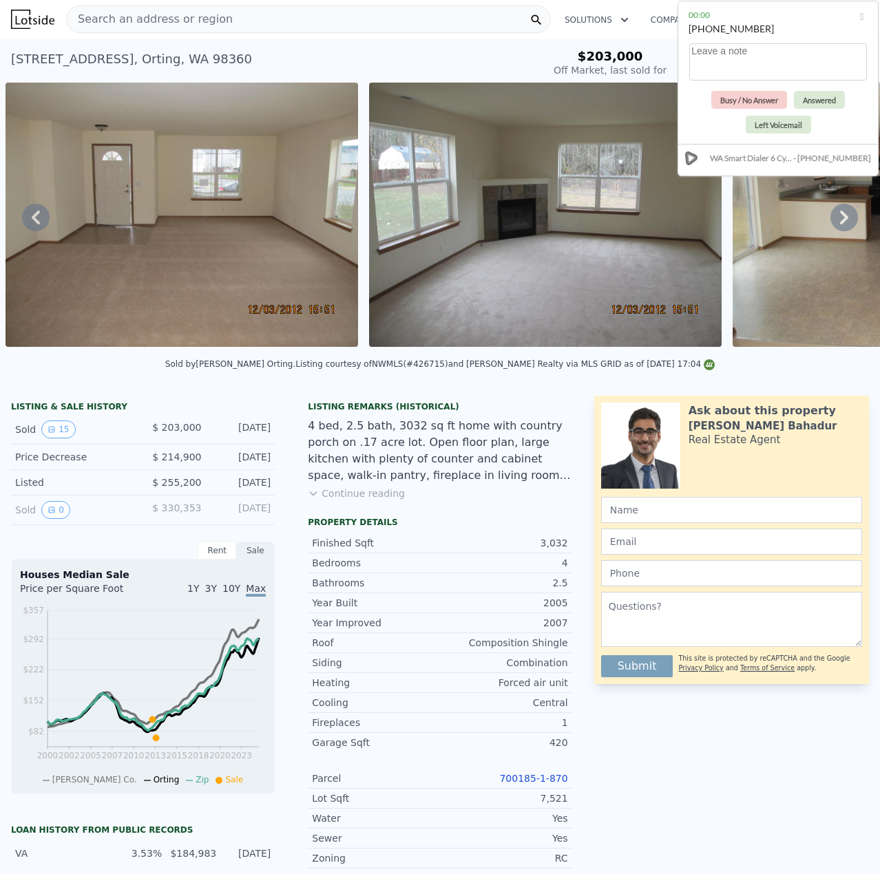
click at [158, 25] on span "Search an address or region" at bounding box center [150, 19] width 166 height 17
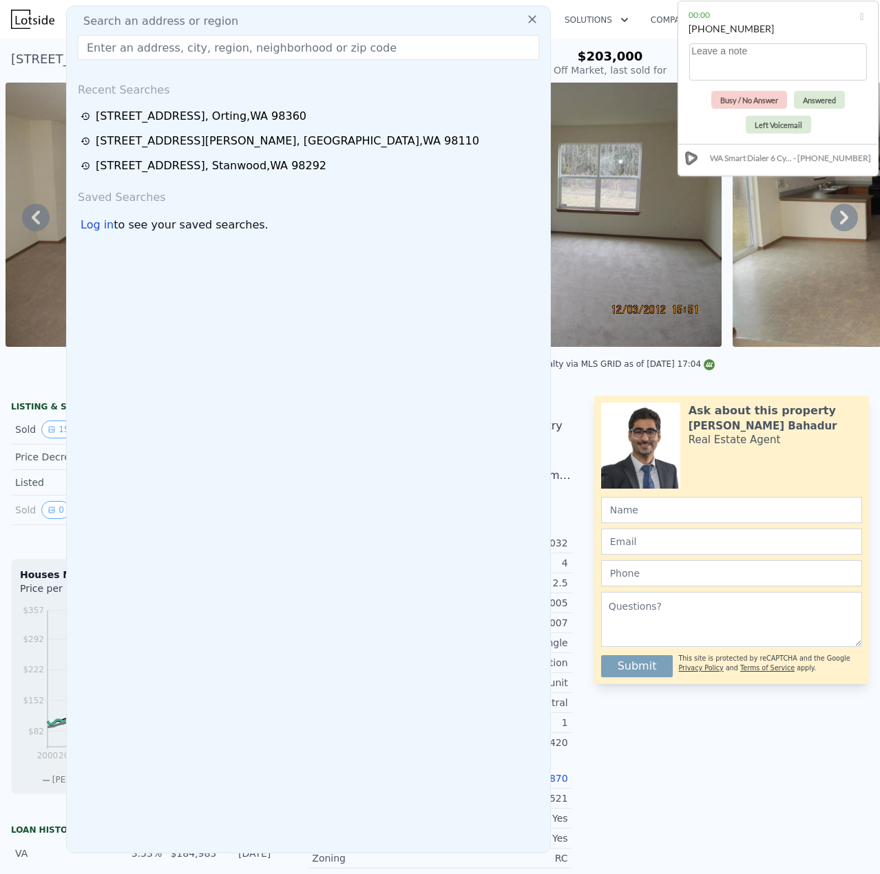
click at [155, 45] on input "text" at bounding box center [308, 47] width 461 height 25
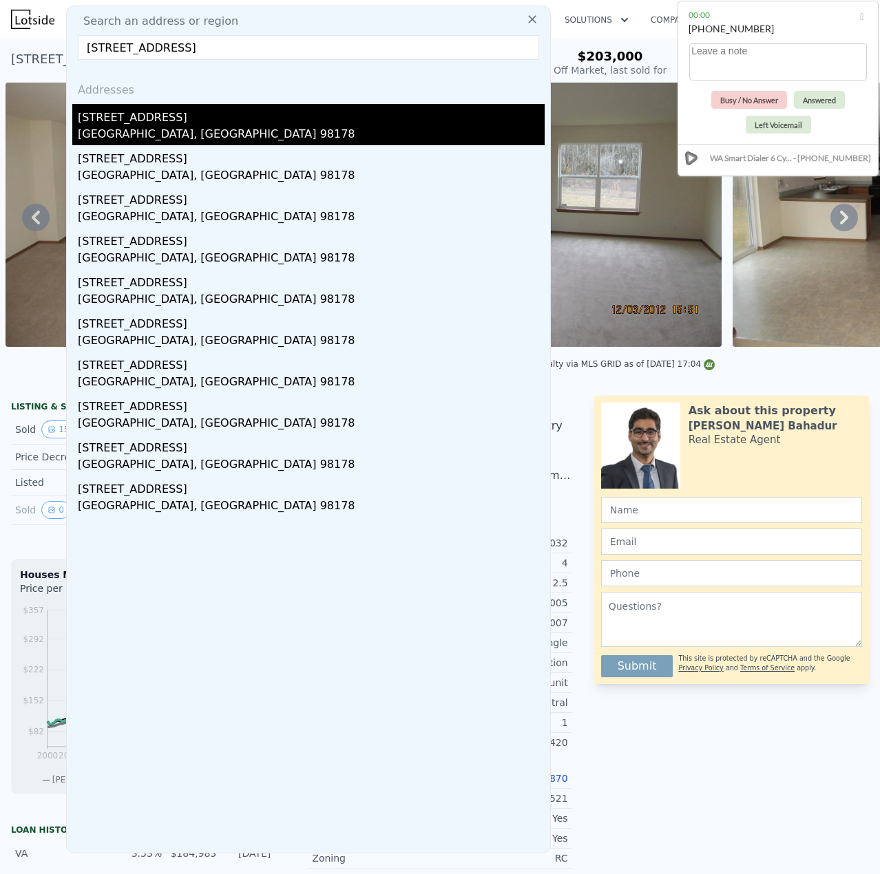
type input "[STREET_ADDRESS]"
click at [163, 132] on div "[GEOGRAPHIC_DATA], [GEOGRAPHIC_DATA] 98178" at bounding box center [311, 135] width 467 height 19
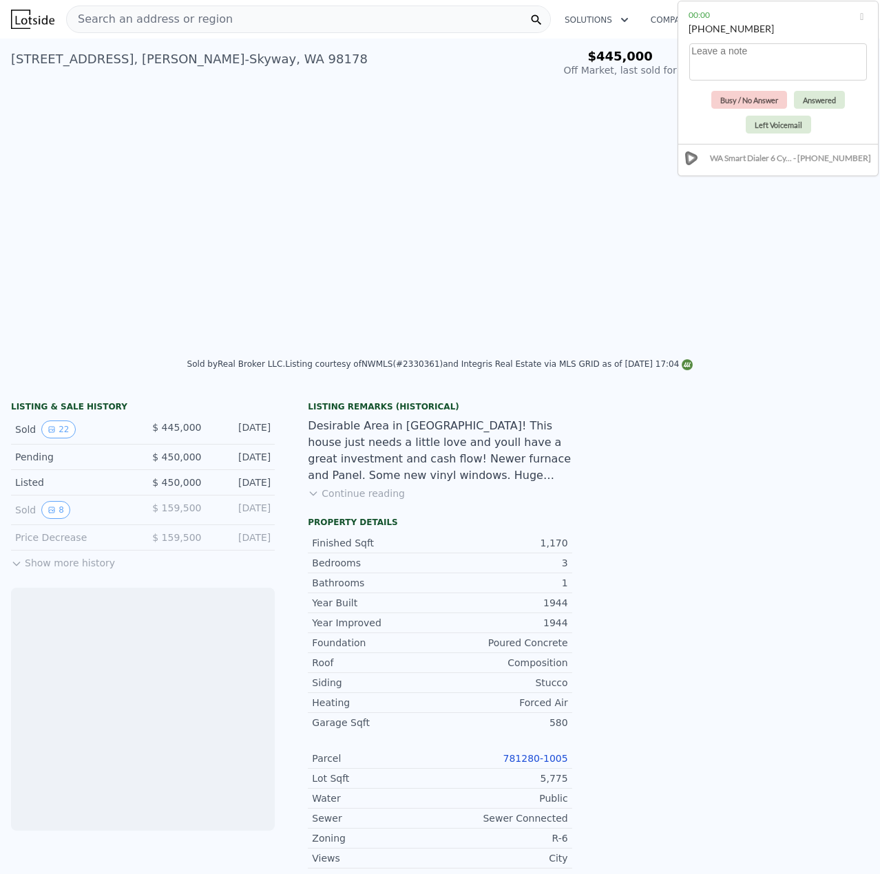
scroll to position [0, 1260]
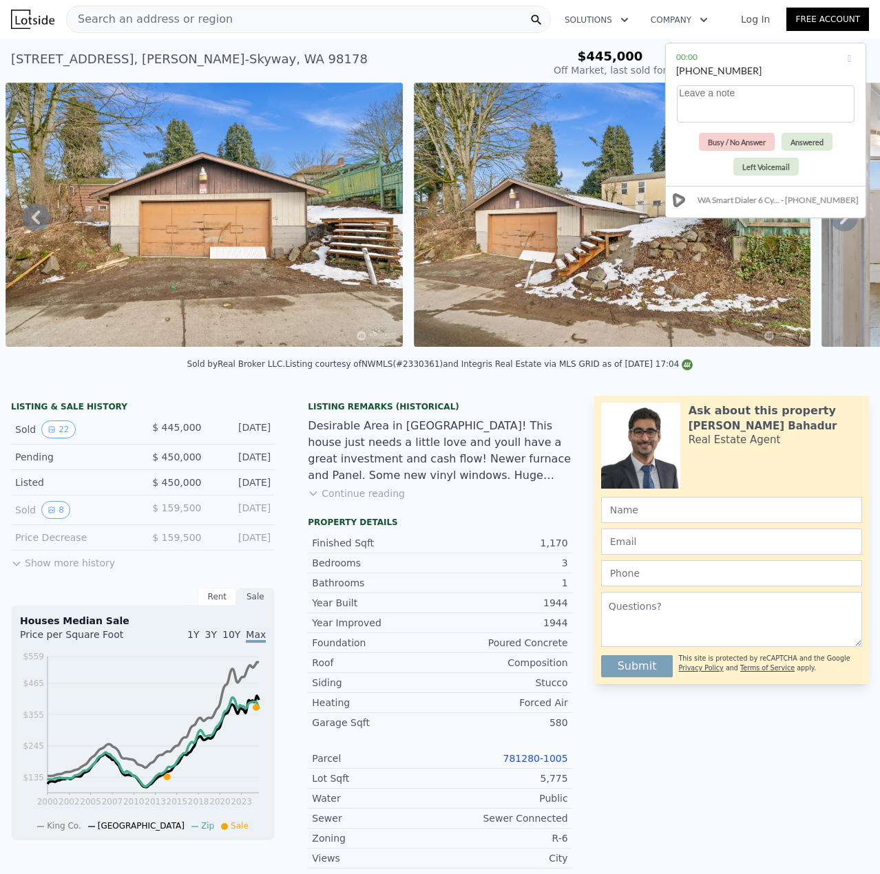
drag, startPoint x: 762, startPoint y: 23, endPoint x: 750, endPoint y: 65, distance: 43.8
click at [750, 65] on div "[PHONE_NUMBER]" at bounding box center [765, 77] width 179 height 26
